Goal: Information Seeking & Learning: Find specific page/section

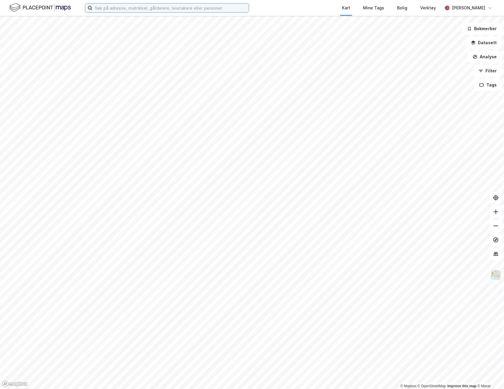
click at [170, 10] on input at bounding box center [170, 8] width 156 height 9
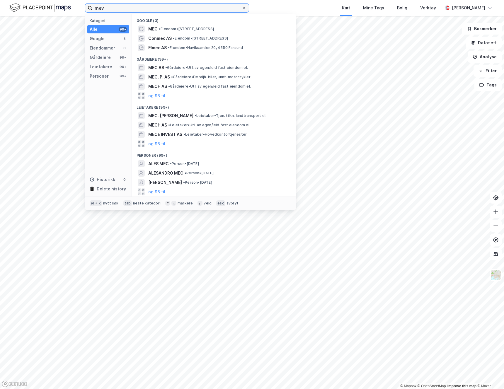
type input "mev"
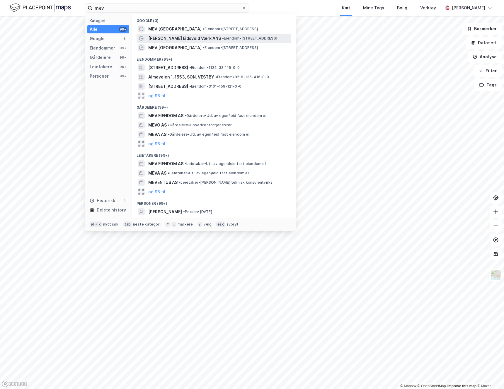
click at [158, 39] on span "[PERSON_NAME] Eidsvold Værk ANS" at bounding box center [184, 38] width 73 height 7
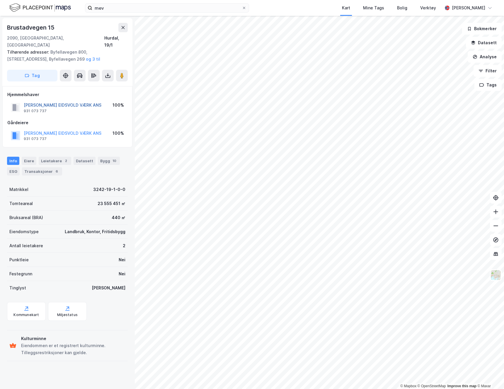
click at [0, 0] on button "[PERSON_NAME] EIDSVOLD VÆRK ANS" at bounding box center [0, 0] width 0 height 0
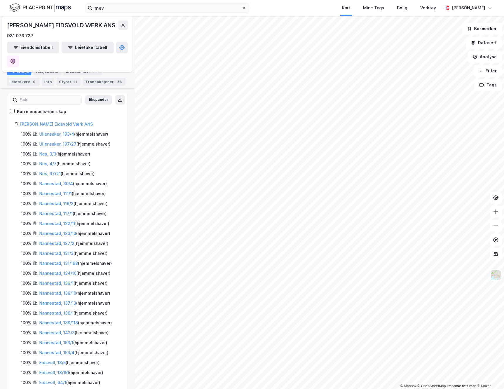
scroll to position [179, 0]
